Goal: Information Seeking & Learning: Learn about a topic

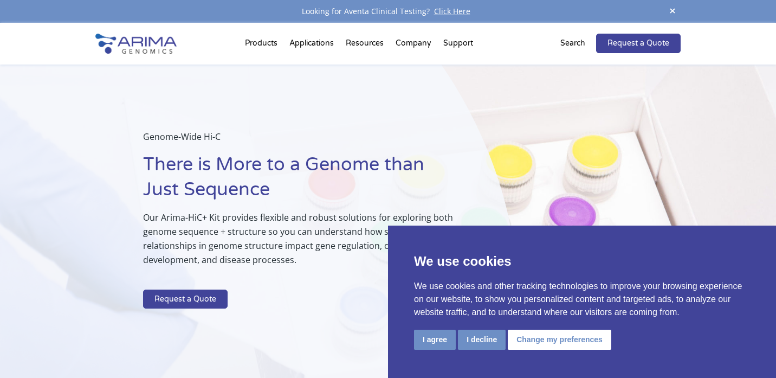
click at [580, 44] on p "Search" at bounding box center [572, 43] width 25 height 14
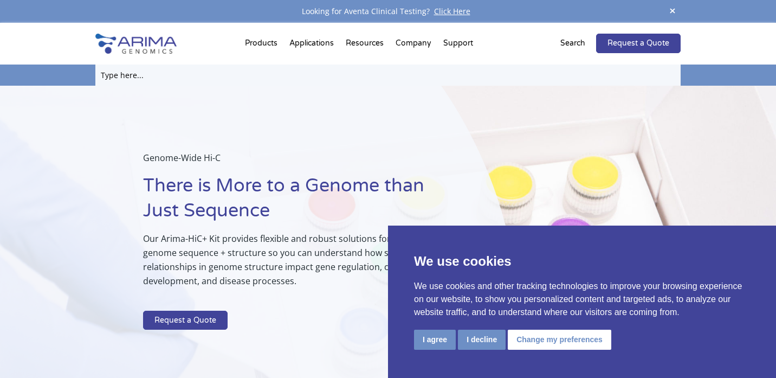
click at [116, 77] on input "text" at bounding box center [387, 74] width 585 height 21
type input "Hi-C"
click input "Search" at bounding box center [0, 0] width 0 height 0
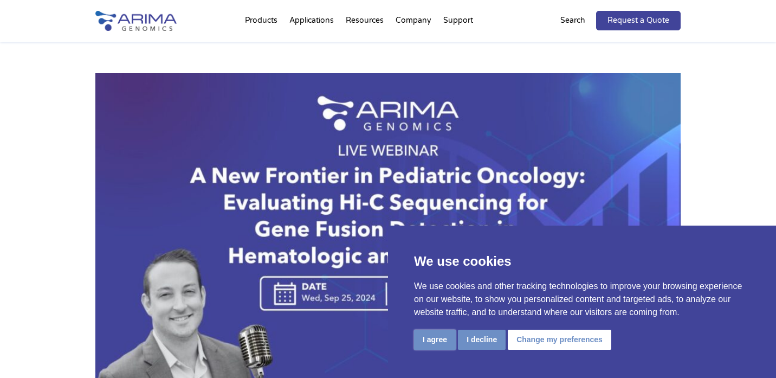
click at [433, 347] on button "I agree" at bounding box center [435, 339] width 42 height 20
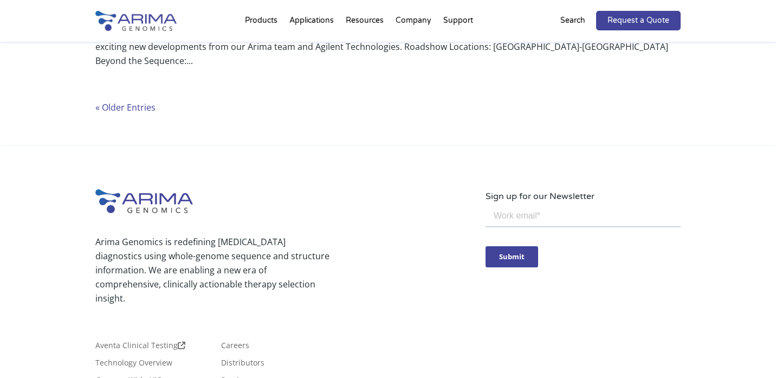
scroll to position [3194, 0]
